Goal: Find specific page/section: Find specific page/section

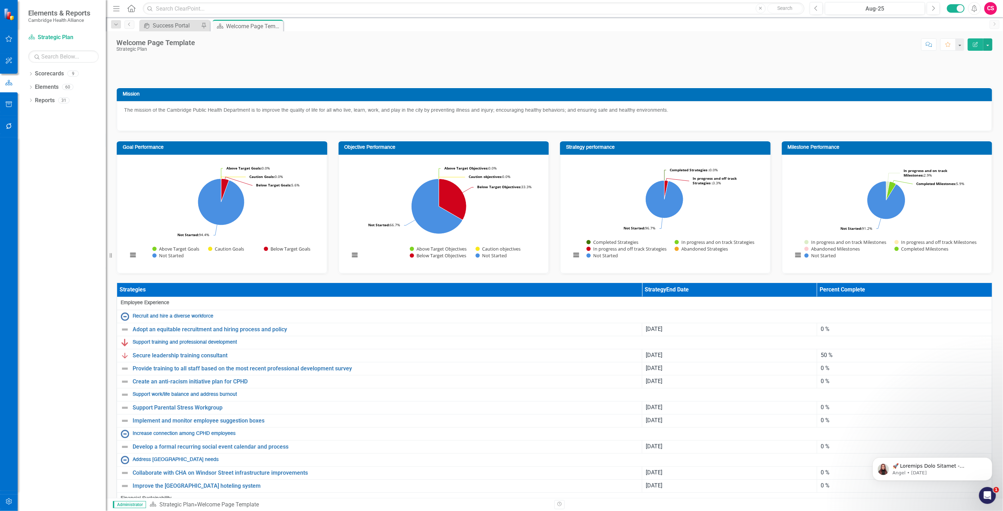
click at [6, 502] on icon "button" at bounding box center [8, 502] width 7 height 6
click at [44, 164] on link "System Setup" at bounding box center [63, 163] width 71 height 8
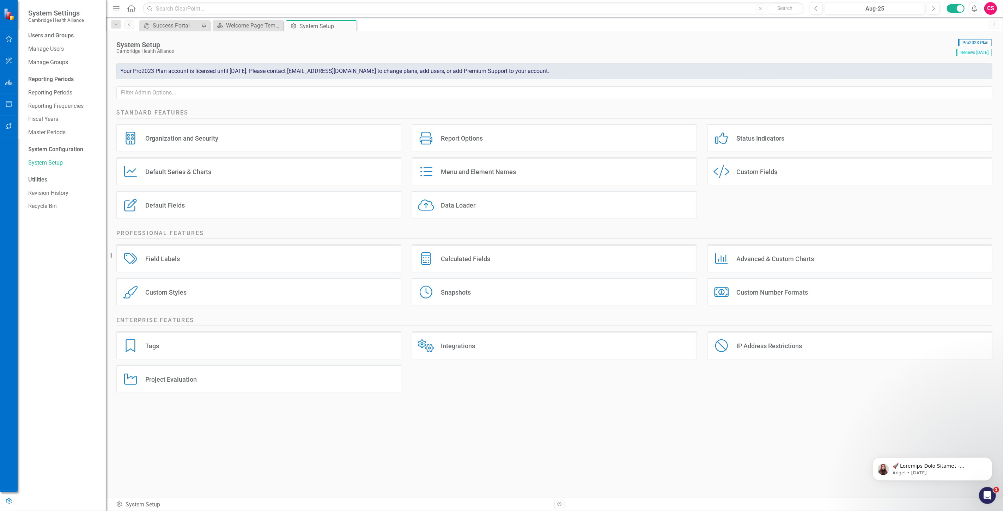
click at [479, 206] on div "Data Loader Data Loader" at bounding box center [554, 205] width 285 height 28
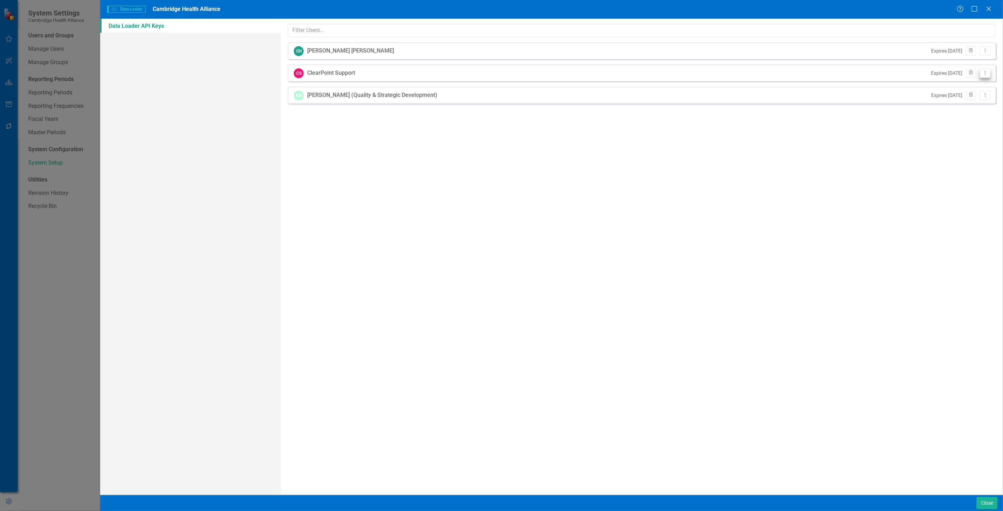
drag, startPoint x: 986, startPoint y: 73, endPoint x: 978, endPoint y: 74, distance: 7.5
click at [986, 73] on icon "Dropdown Menu" at bounding box center [985, 73] width 6 height 5
click at [957, 83] on link "API Key View API Key" at bounding box center [963, 84] width 56 height 13
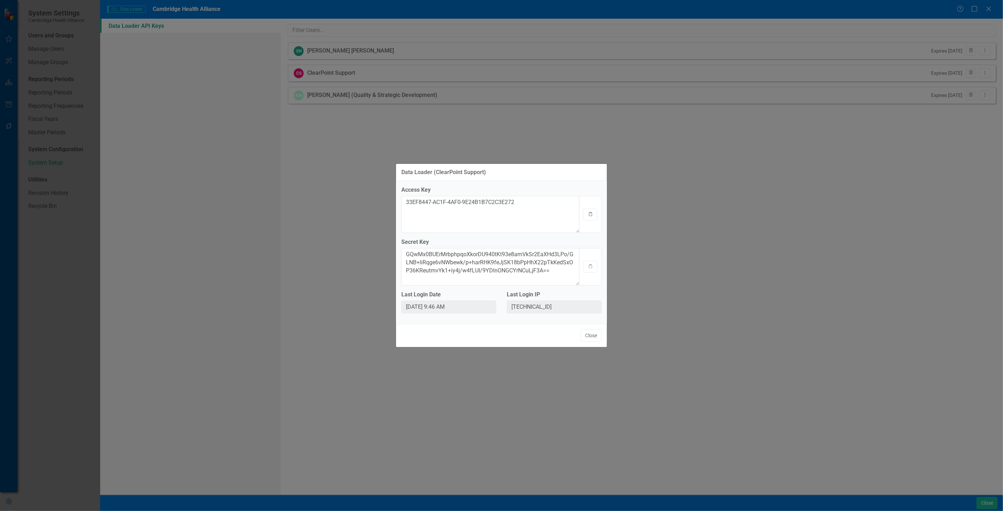
click at [584, 211] on button "Clipboard" at bounding box center [590, 215] width 14 height 12
click at [591, 268] on button "Clipboard" at bounding box center [590, 267] width 14 height 12
click at [584, 334] on button "Close" at bounding box center [591, 336] width 21 height 12
